Goal: Answer question/provide support: Share knowledge or assist other users

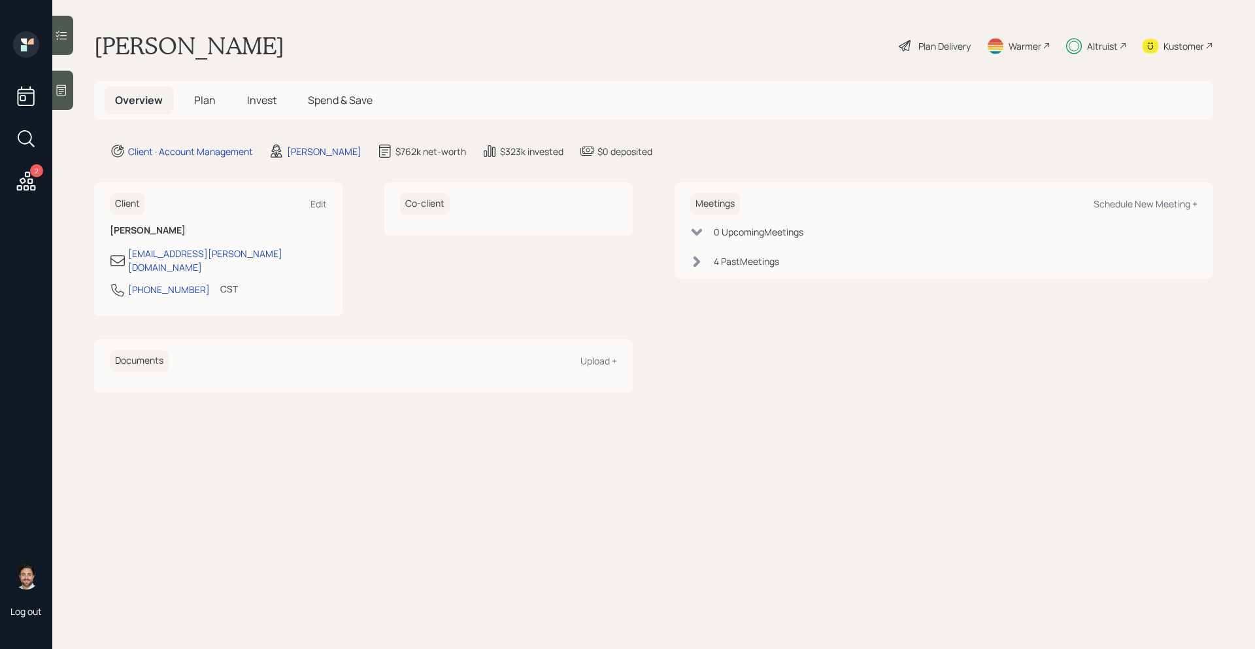
click at [22, 187] on icon at bounding box center [26, 181] width 24 height 24
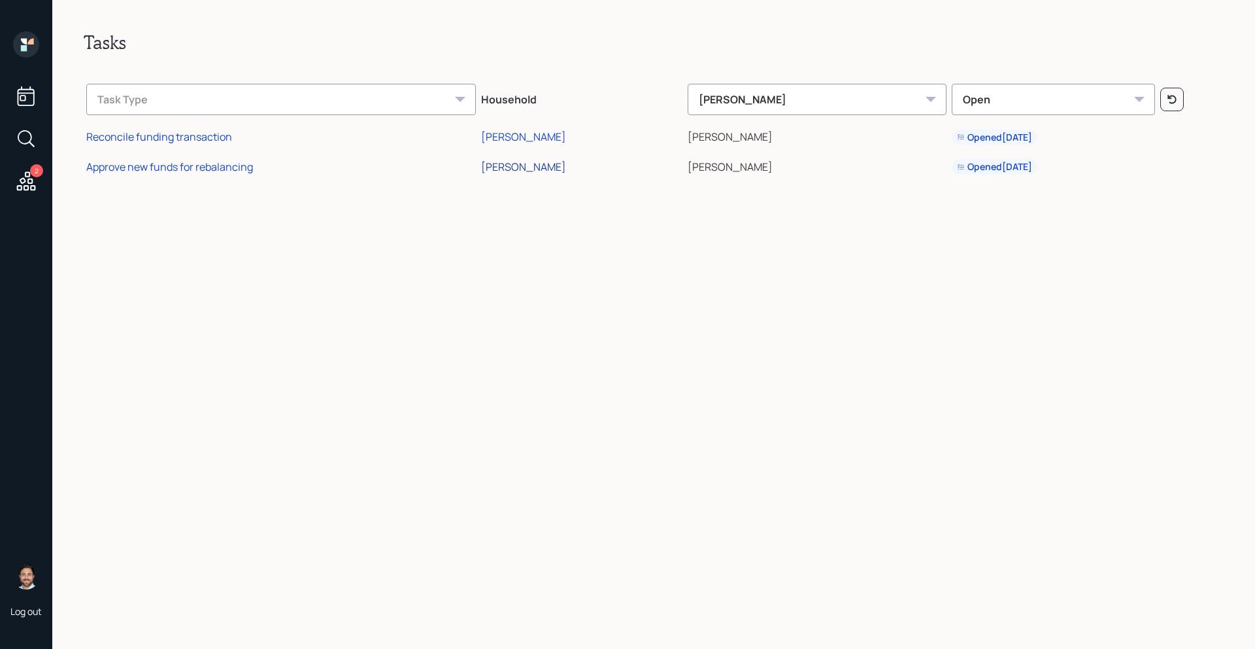
click at [558, 172] on div "[PERSON_NAME]" at bounding box center [523, 167] width 85 height 14
